Goal: Task Accomplishment & Management: Manage account settings

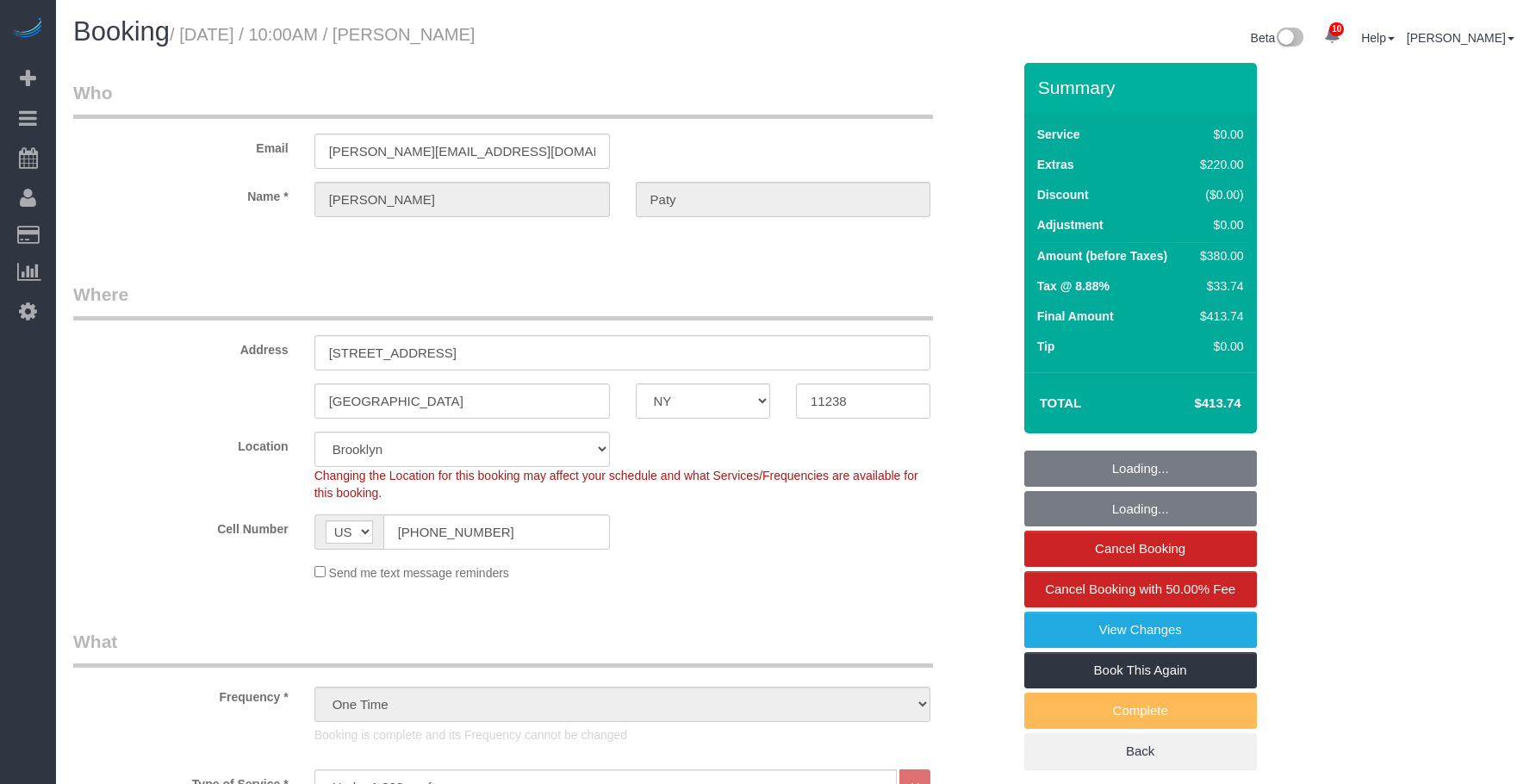
select select "NY"
select select "1"
select select "spot1"
select select "number:89"
select select "number:90"
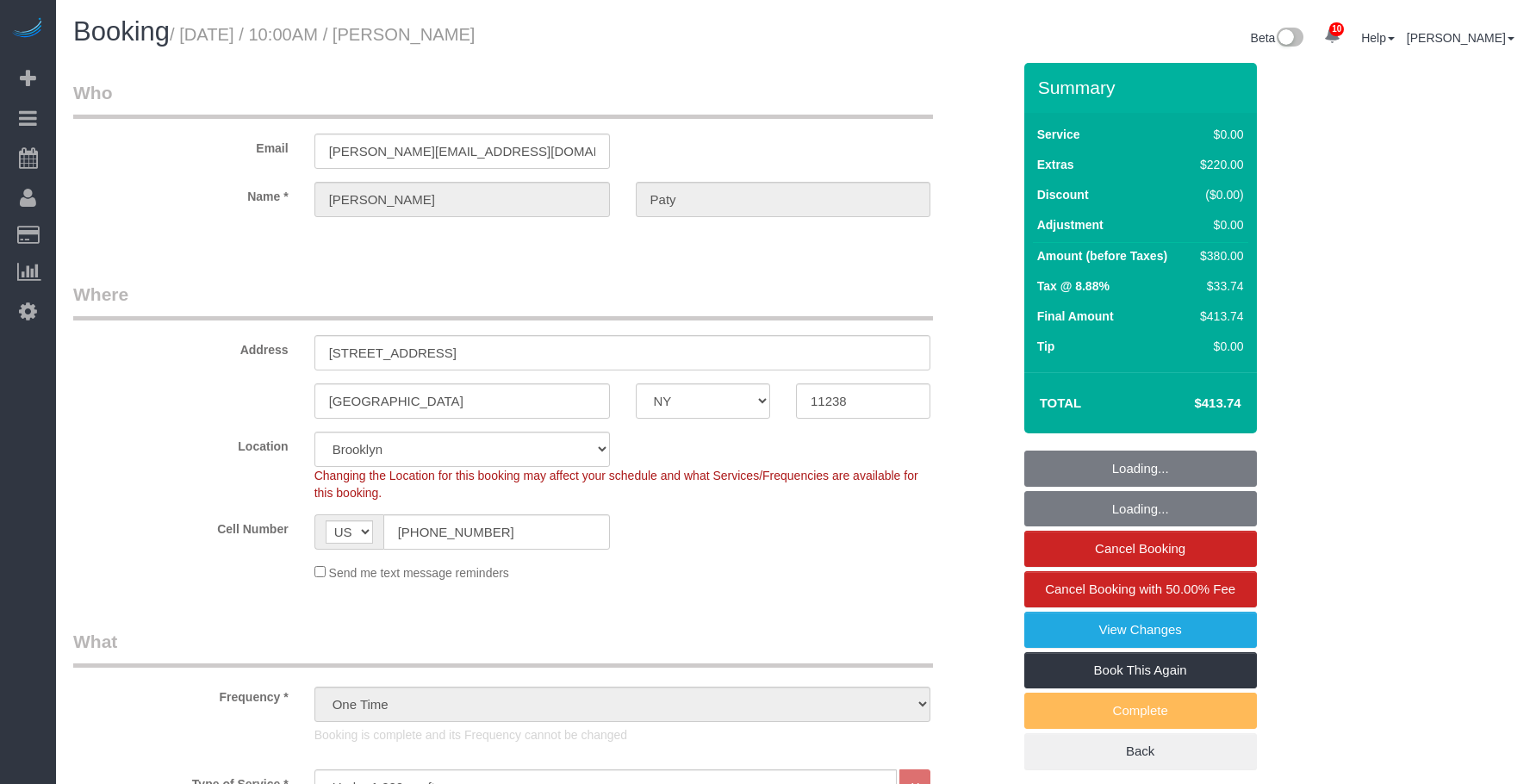
select select "number:15"
select select "number:5"
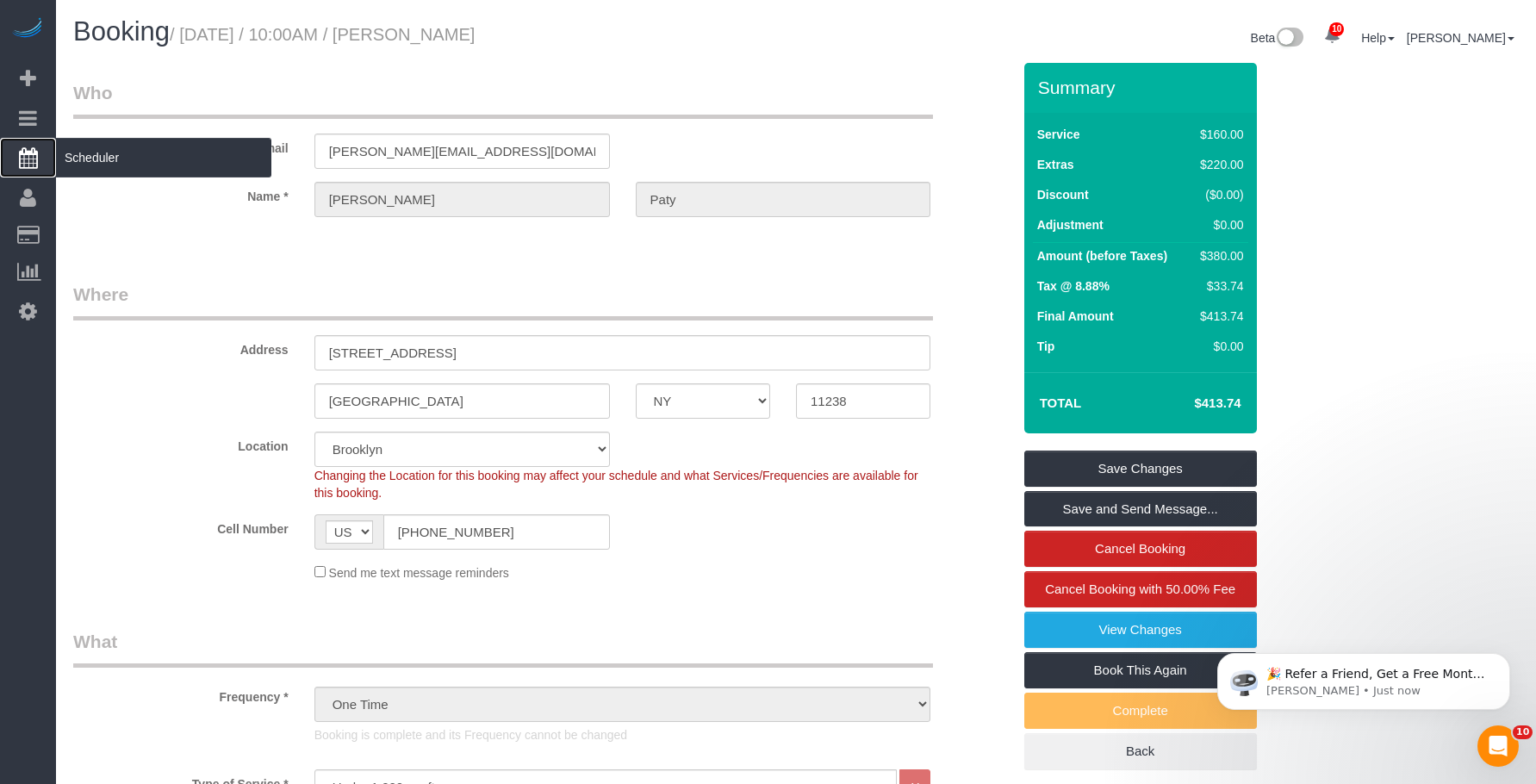
click at [135, 159] on span "Scheduler" at bounding box center [164, 157] width 216 height 40
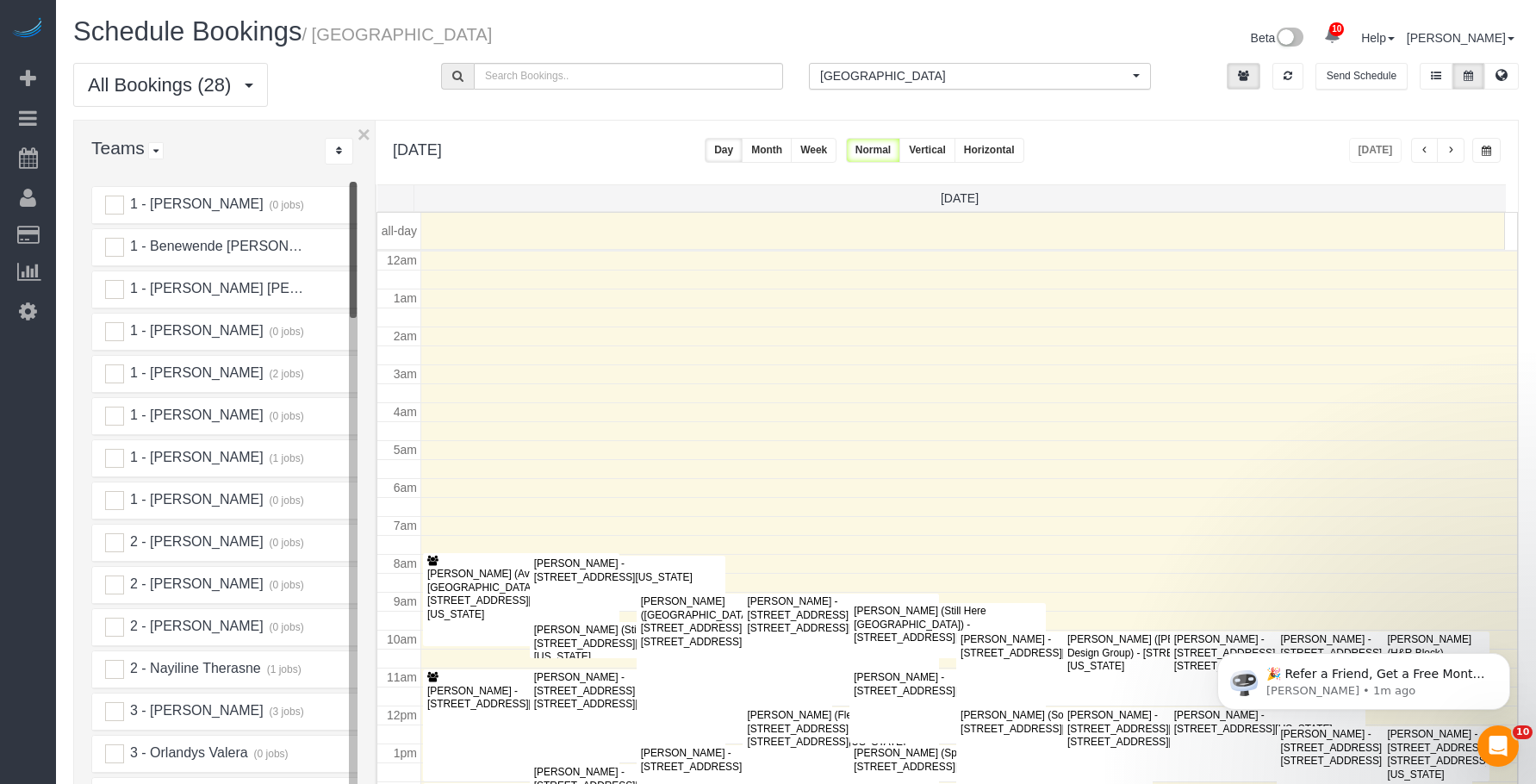
scroll to position [228, 0]
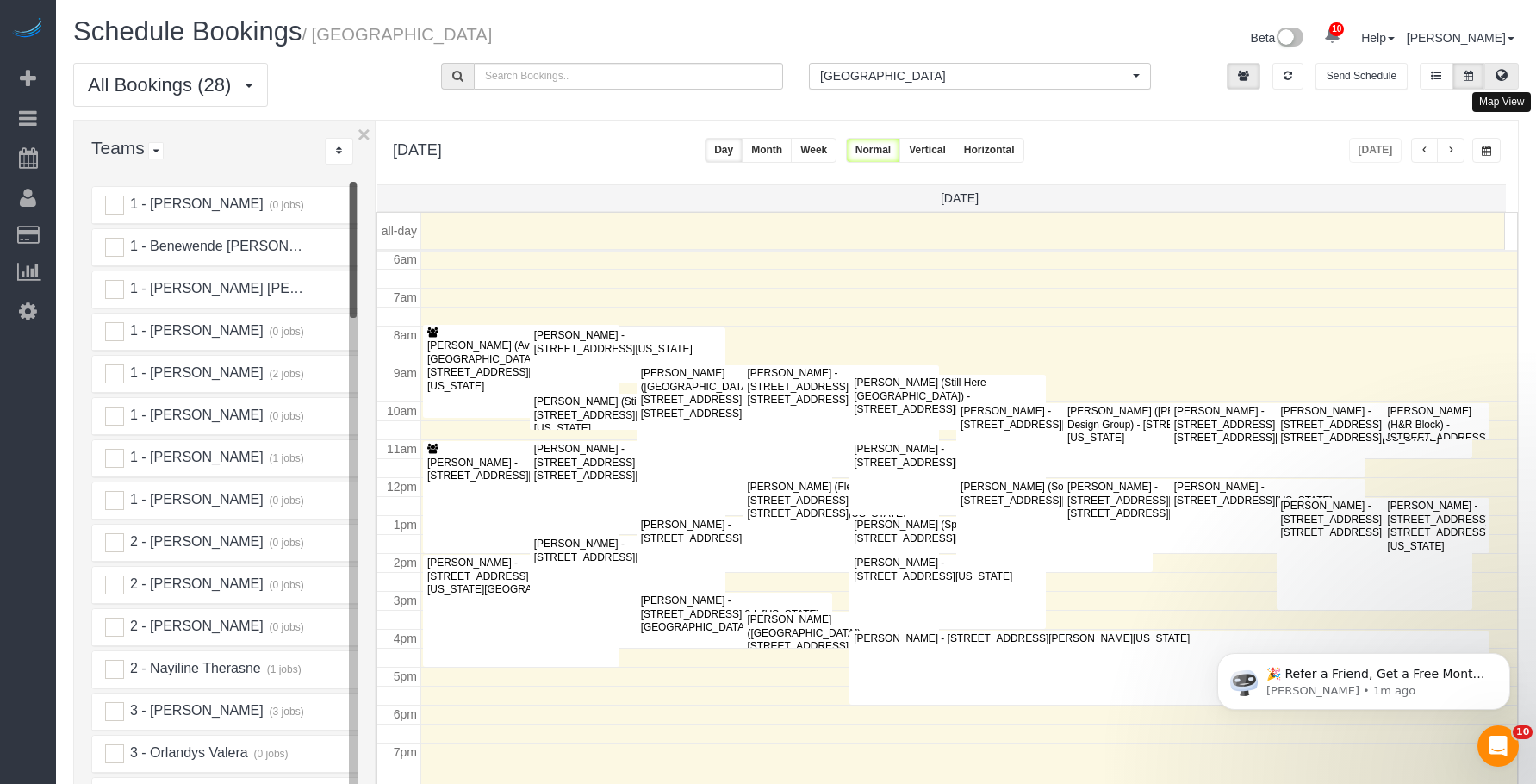
click at [1505, 75] on icon at bounding box center [1502, 75] width 12 height 11
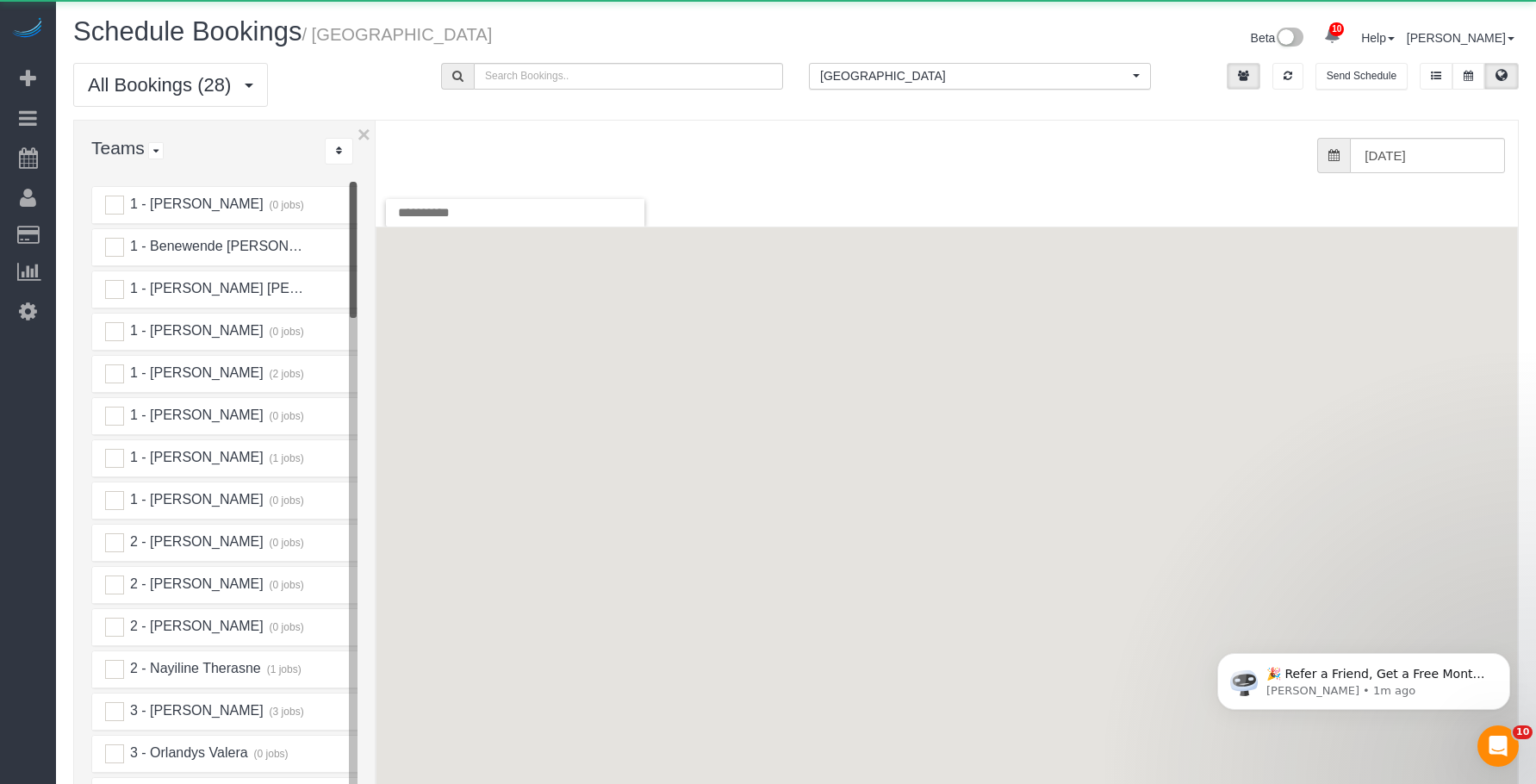
click at [995, 80] on span "[GEOGRAPHIC_DATA]" at bounding box center [974, 75] width 309 height 17
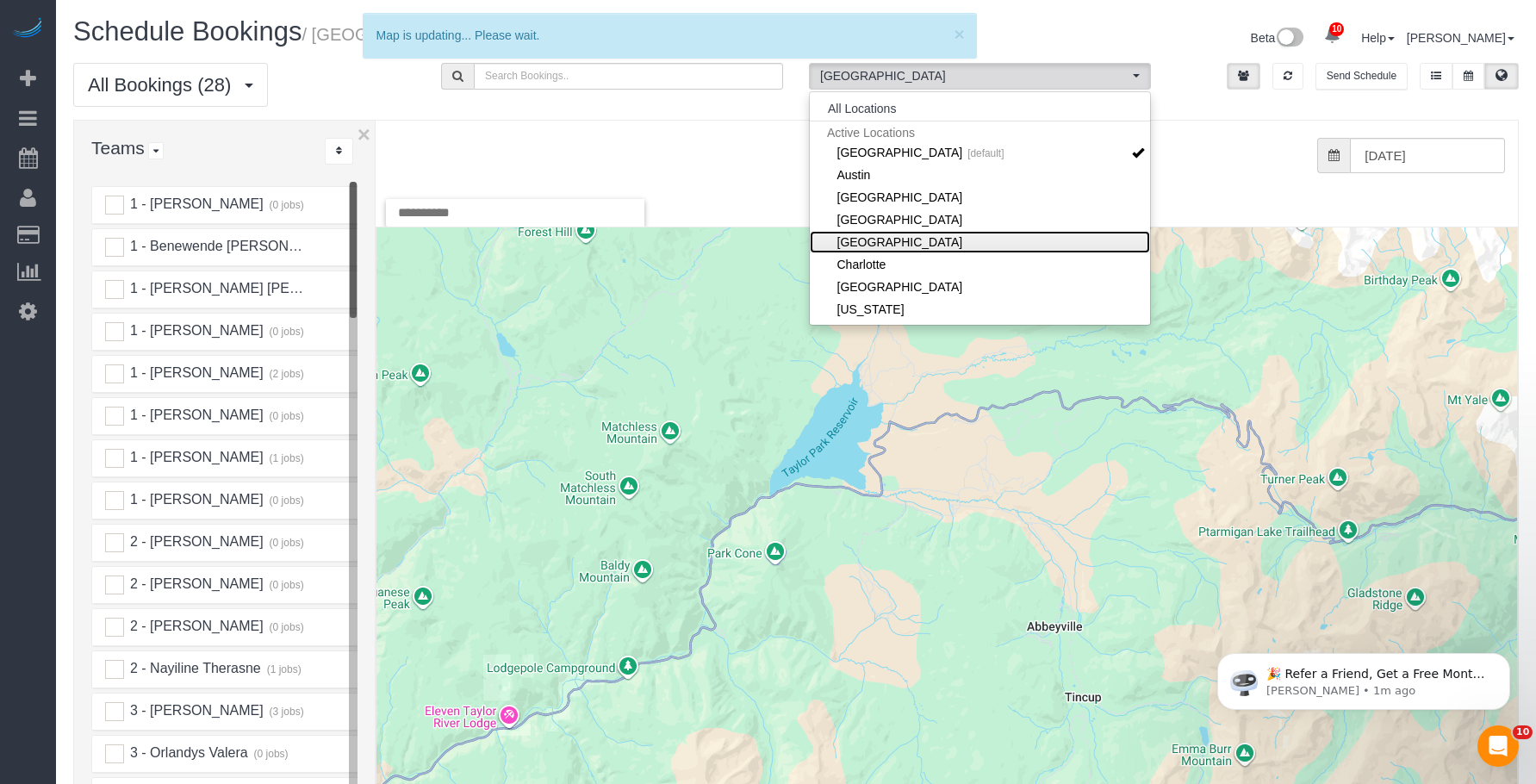
click at [973, 237] on link "[GEOGRAPHIC_DATA]" at bounding box center [980, 241] width 340 height 22
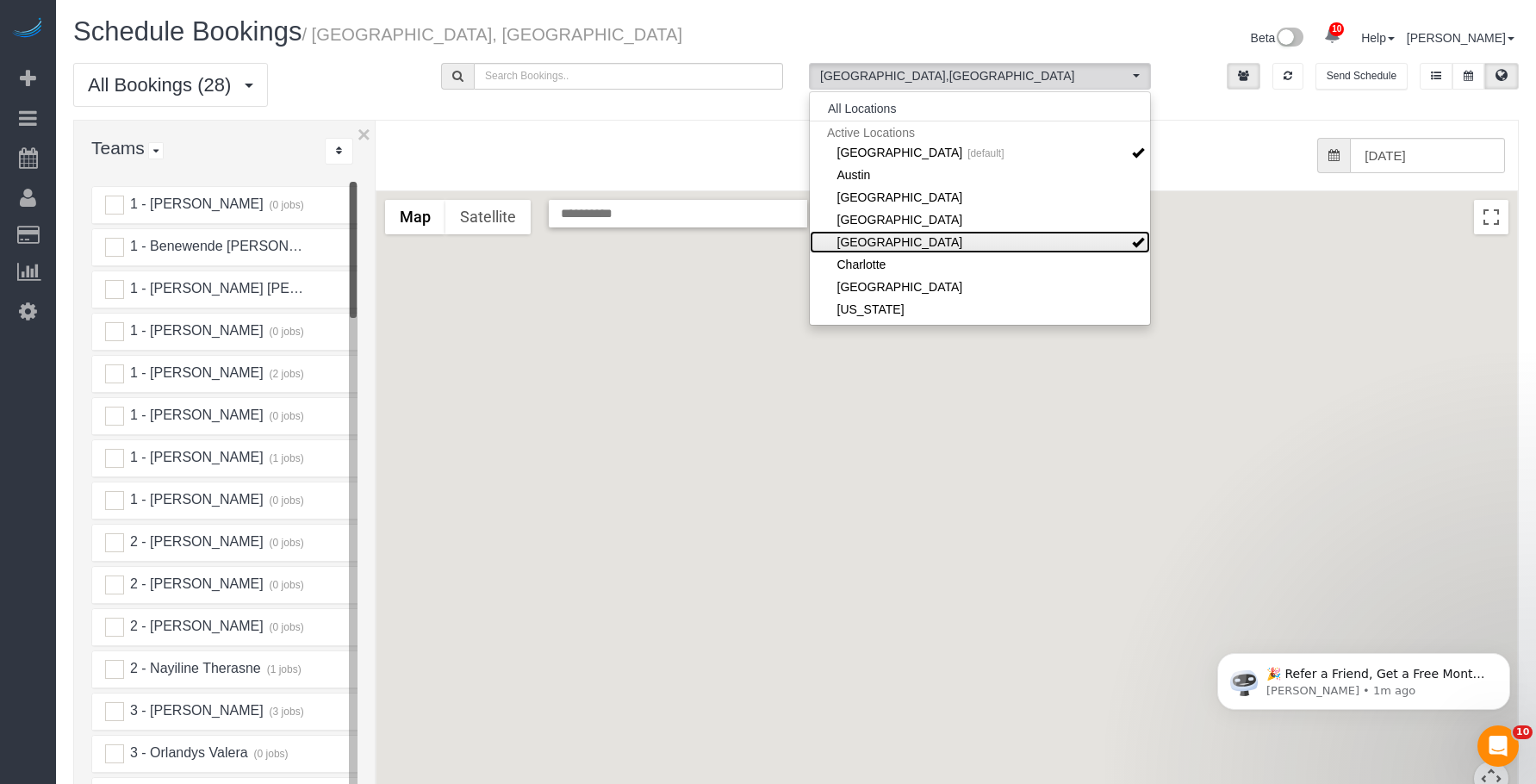
scroll to position [86, 0]
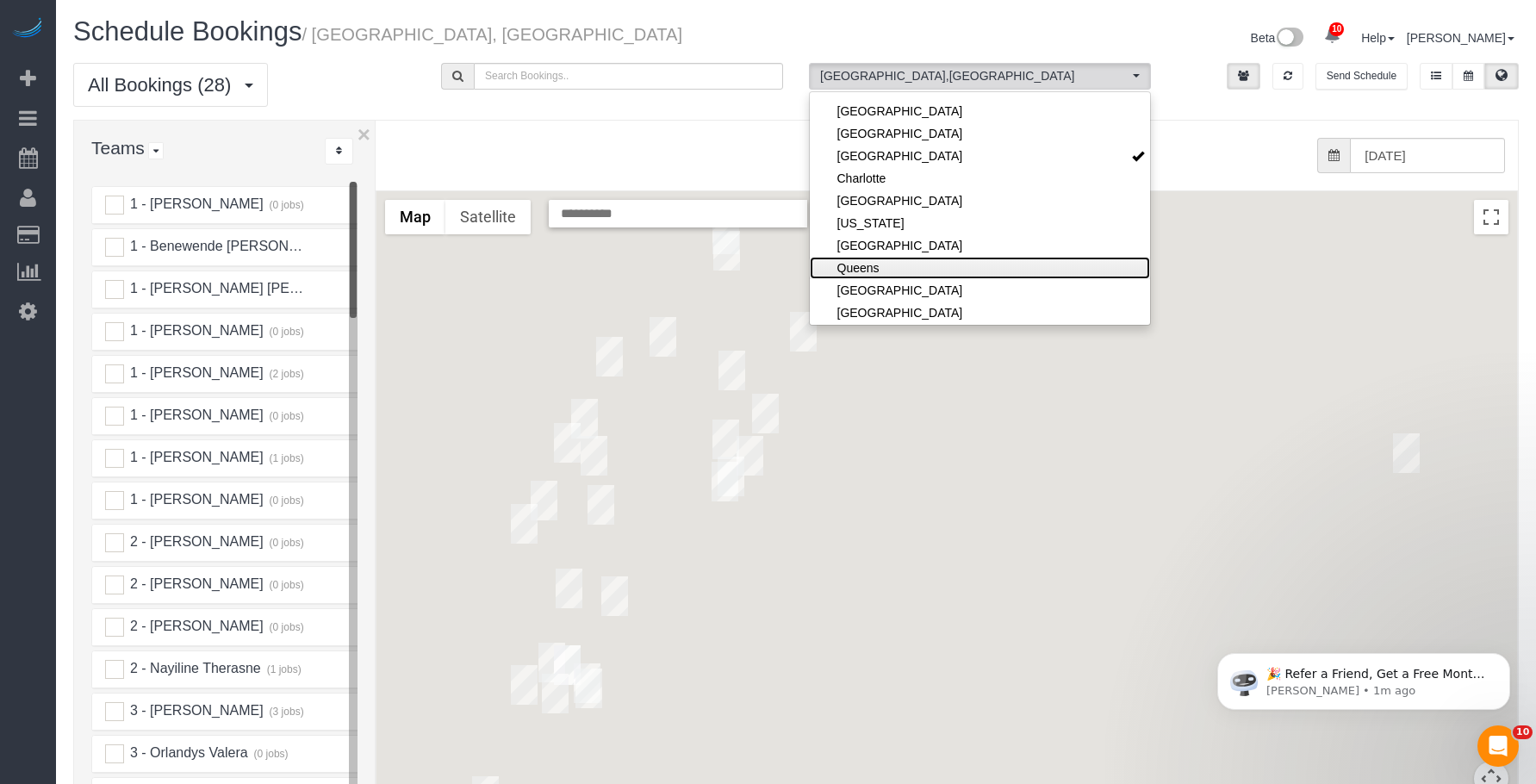
click at [911, 269] on link "Queens" at bounding box center [980, 267] width 340 height 22
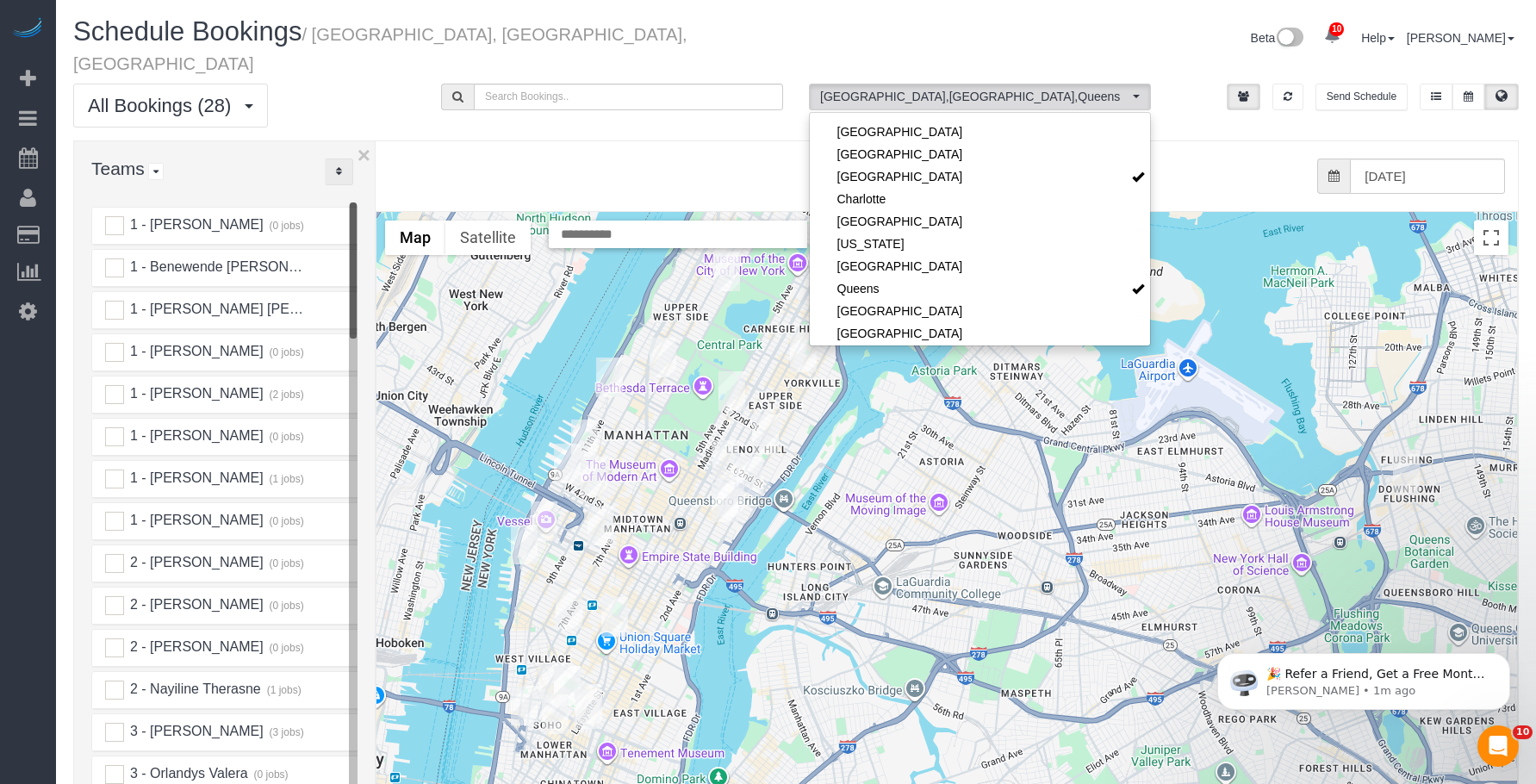
click at [342, 158] on button "..." at bounding box center [339, 171] width 28 height 27
click at [389, 215] on link "A-Z" at bounding box center [394, 225] width 136 height 22
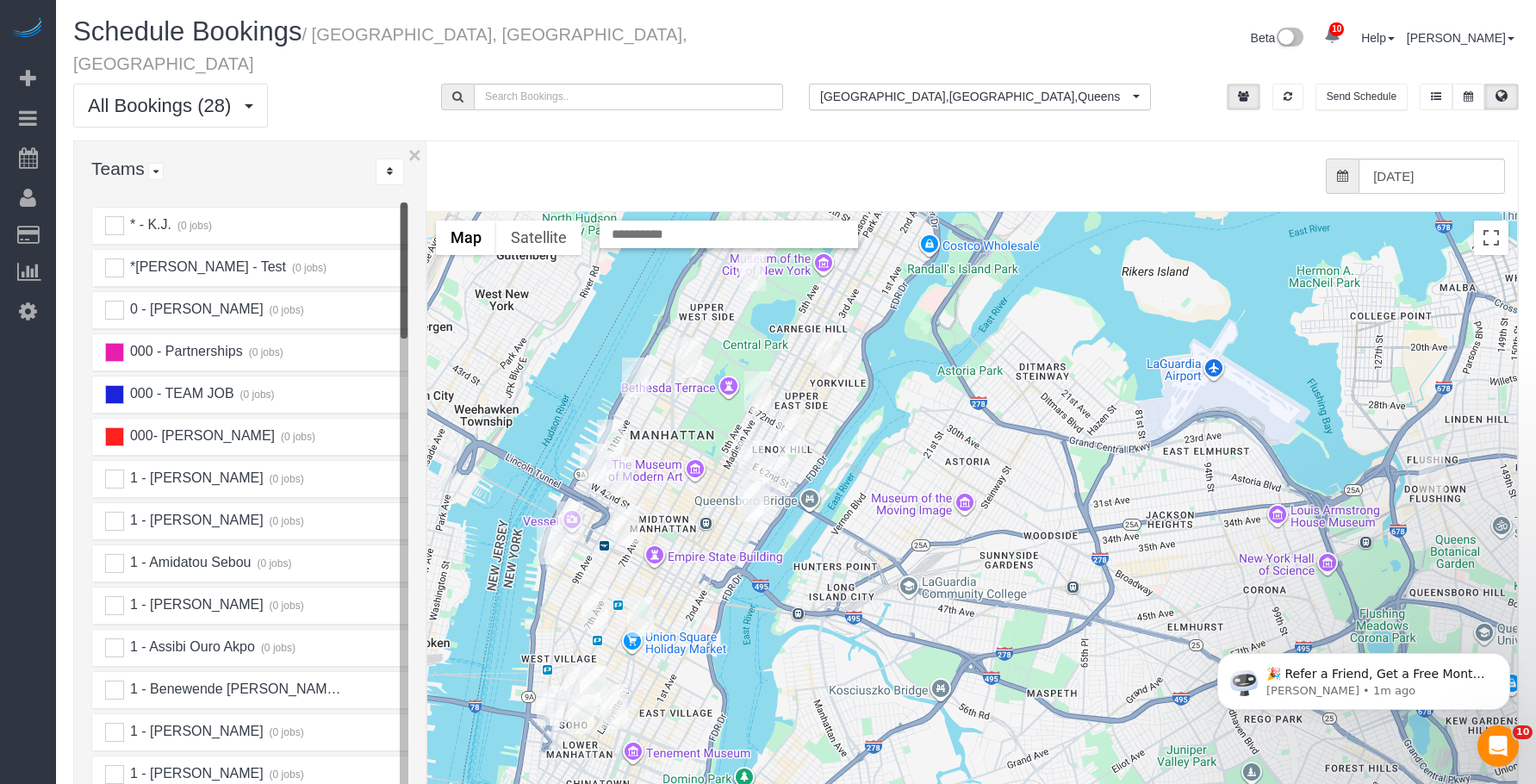
drag, startPoint x: 377, startPoint y: 187, endPoint x: 429, endPoint y: 186, distance: 52.0
click at [429, 186] on div at bounding box center [426, 525] width 6 height 767
